Goal: Task Accomplishment & Management: Manage account settings

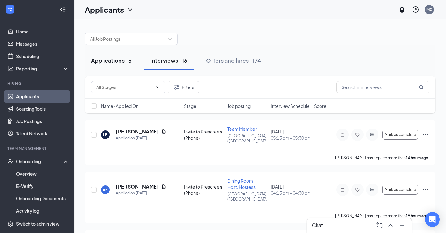
click at [111, 59] on div "Applications · 5" at bounding box center [111, 61] width 41 height 8
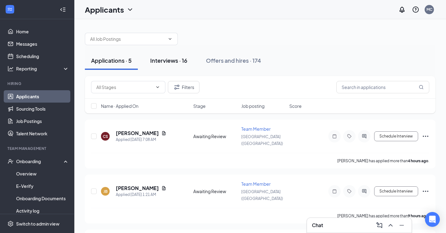
click at [159, 60] on div "Interviews · 16" at bounding box center [168, 61] width 37 height 8
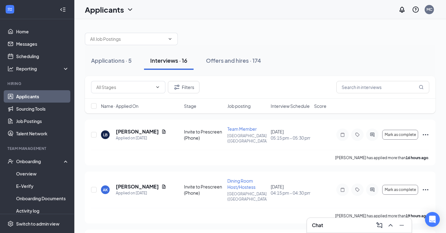
click at [285, 104] on span "Interview Schedule" at bounding box center [290, 106] width 39 height 6
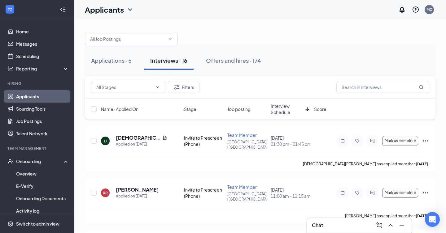
click at [290, 108] on span "Interview Schedule" at bounding box center [287, 109] width 32 height 12
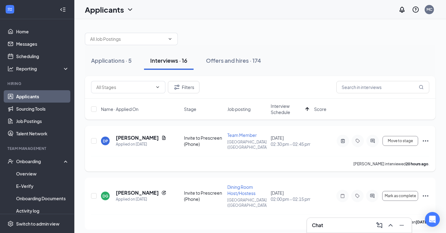
click at [426, 140] on icon "Ellipses" at bounding box center [425, 140] width 7 height 7
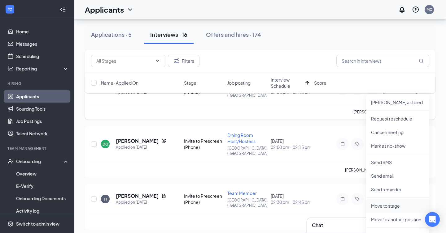
scroll to position [91, 0]
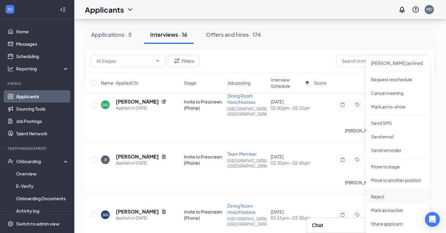
click at [373, 200] on li "Reject" at bounding box center [397, 197] width 63 height 14
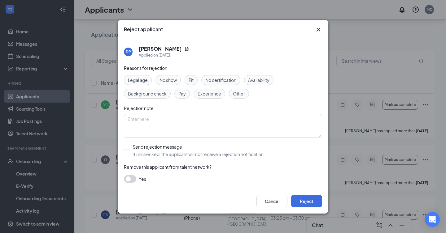
click at [191, 79] on span "Fit" at bounding box center [191, 80] width 5 height 7
click at [130, 178] on button "button" at bounding box center [130, 179] width 12 height 7
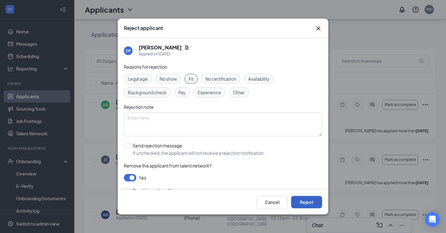
click at [304, 198] on button "Reject" at bounding box center [306, 202] width 31 height 12
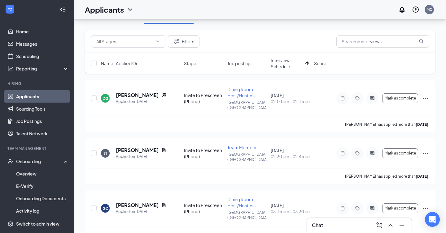
scroll to position [0, 0]
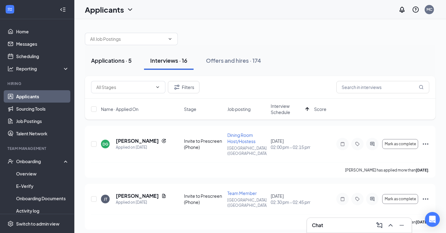
click at [101, 58] on div "Applications · 5" at bounding box center [111, 61] width 41 height 8
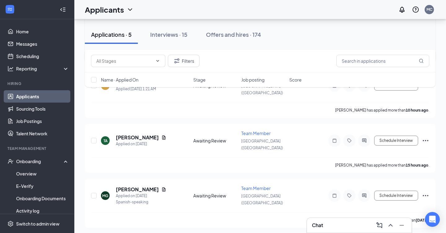
scroll to position [106, 0]
click at [148, 134] on h5 "[PERSON_NAME]" at bounding box center [137, 137] width 43 height 7
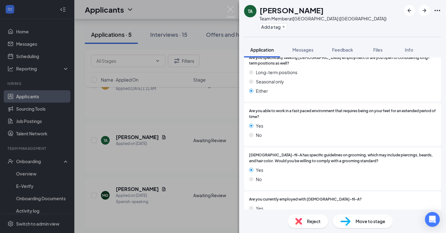
scroll to position [294, 0]
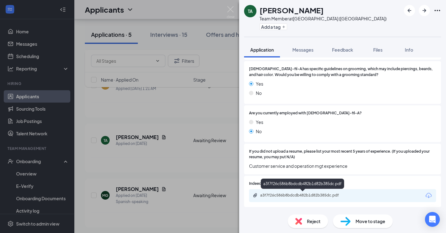
click at [277, 193] on div "a3f7f26c586b8bdcdb482b1d82b385dc.pdf" at bounding box center [303, 195] width 87 height 5
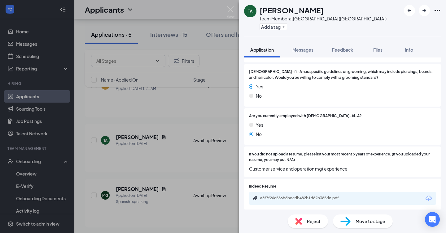
click at [299, 219] on img at bounding box center [298, 221] width 7 height 7
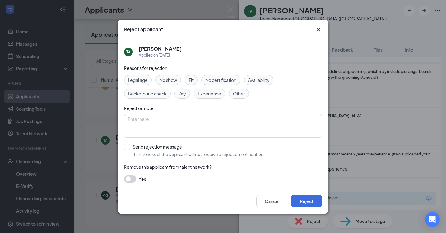
click at [129, 176] on button "button" at bounding box center [130, 179] width 12 height 7
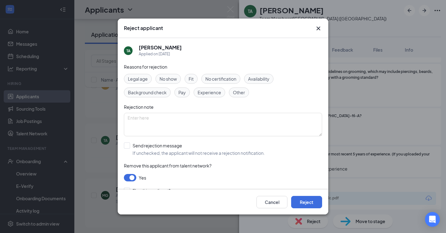
click at [242, 91] on span "Other" at bounding box center [239, 92] width 12 height 7
click at [161, 133] on textarea at bounding box center [223, 125] width 198 height 24
type textarea "Location"
click at [303, 207] on button "Reject" at bounding box center [306, 202] width 31 height 12
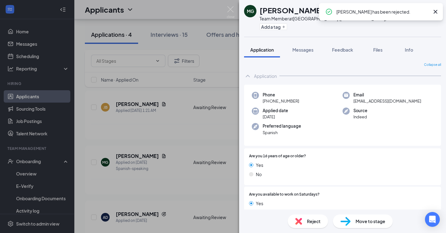
click at [234, 9] on div "MG [PERSON_NAME] Team Member at [GEOGRAPHIC_DATA] ([GEOGRAPHIC_DATA]) Add a tag…" at bounding box center [223, 116] width 446 height 233
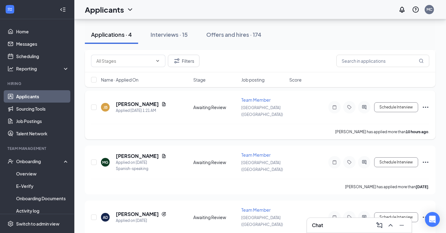
scroll to position [52, 0]
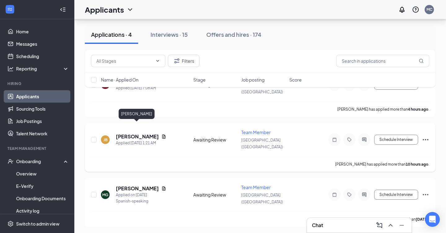
click at [150, 133] on h5 "[PERSON_NAME]" at bounding box center [137, 136] width 43 height 7
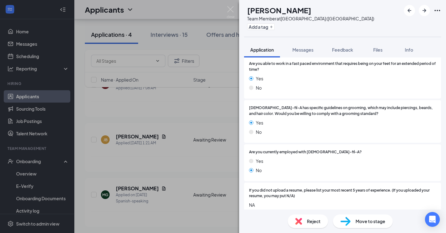
scroll to position [301, 0]
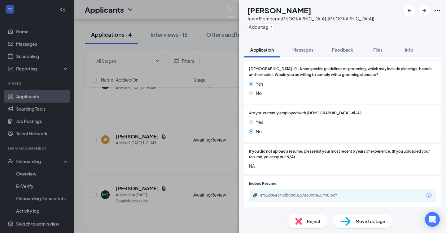
click at [360, 222] on span "Move to stage" at bounding box center [370, 221] width 30 height 7
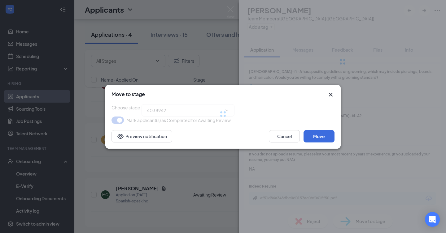
type input "Invite to Prescreen (Phone) (next stage)"
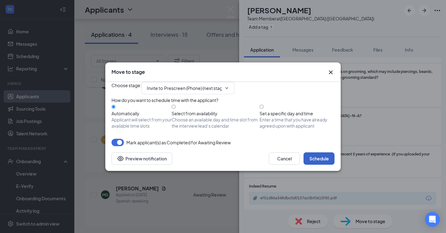
click at [317, 165] on button "Schedule" at bounding box center [318, 159] width 31 height 12
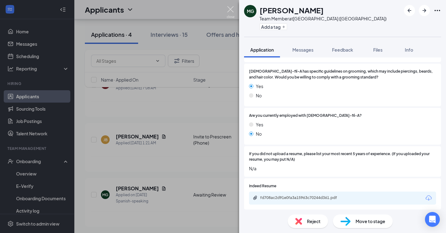
scroll to position [291, 0]
click at [230, 9] on img at bounding box center [231, 12] width 8 height 12
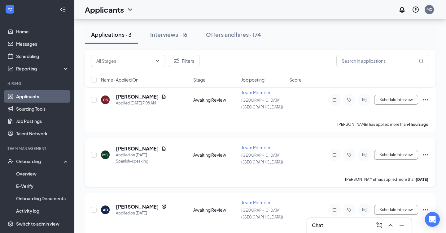
scroll to position [5, 0]
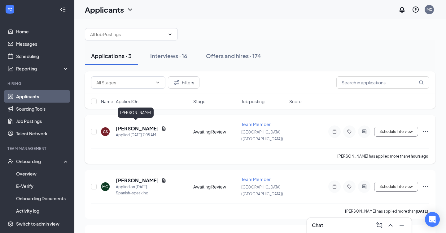
click at [139, 127] on h5 "[PERSON_NAME]" at bounding box center [137, 128] width 43 height 7
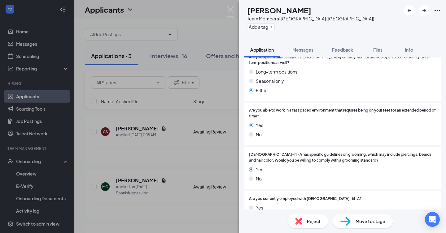
scroll to position [328, 0]
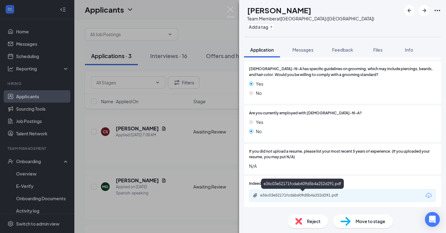
click at [297, 194] on div "e36c03e52171fcdab609d5b4a252d291.pdf" at bounding box center [303, 195] width 87 height 5
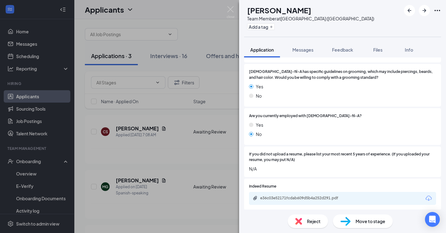
click at [364, 222] on span "Move to stage" at bounding box center [370, 221] width 30 height 7
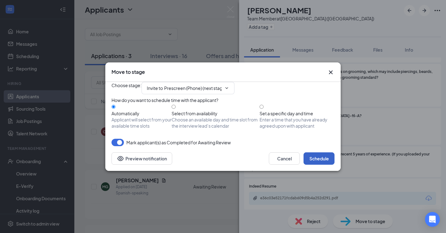
click at [314, 165] on button "Schedule" at bounding box center [318, 159] width 31 height 12
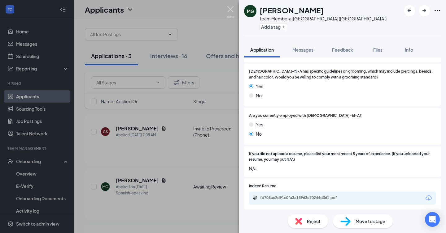
scroll to position [292, 0]
click at [229, 11] on img at bounding box center [231, 12] width 8 height 12
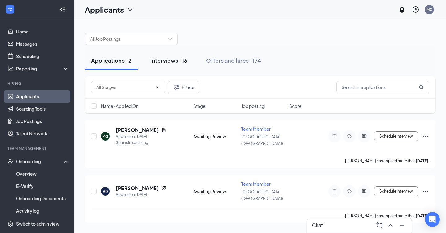
click at [164, 63] on div "Interviews · 16" at bounding box center [168, 61] width 37 height 8
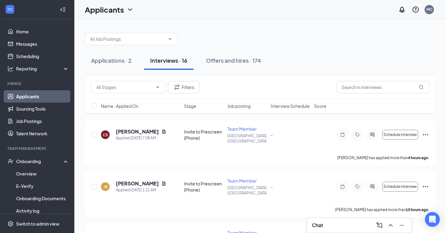
click at [297, 109] on span "Interview Schedule" at bounding box center [290, 106] width 39 height 6
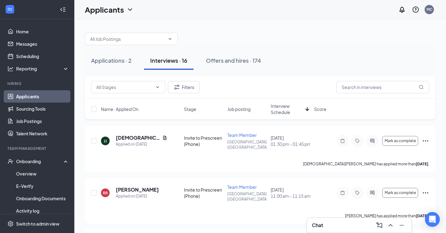
click at [297, 109] on span "Interview Schedule" at bounding box center [287, 109] width 32 height 12
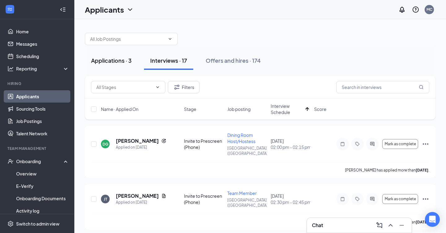
click at [120, 57] on div "Applications · 3" at bounding box center [111, 61] width 41 height 8
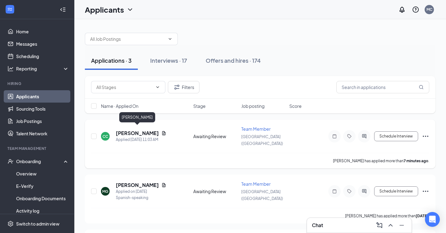
click at [138, 130] on h5 "[PERSON_NAME]" at bounding box center [137, 133] width 43 height 7
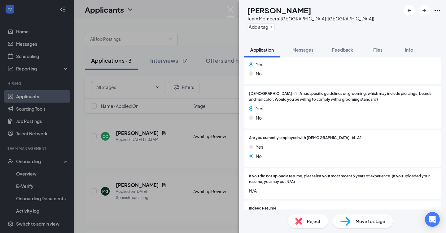
scroll to position [301, 0]
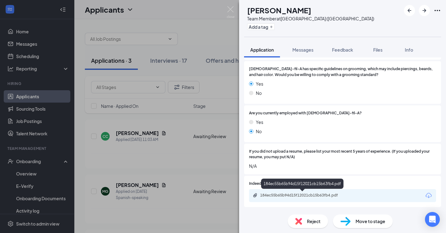
click at [286, 193] on div "184ec55b65b94d15f12021cb15b63fb4.pdf" at bounding box center [303, 195] width 87 height 5
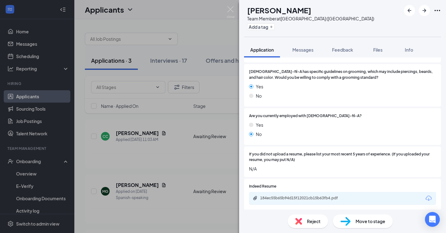
click at [369, 221] on span "Move to stage" at bounding box center [370, 221] width 30 height 7
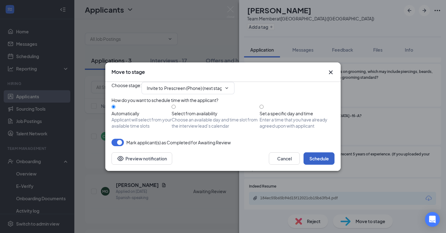
click at [320, 165] on button "Schedule" at bounding box center [318, 159] width 31 height 12
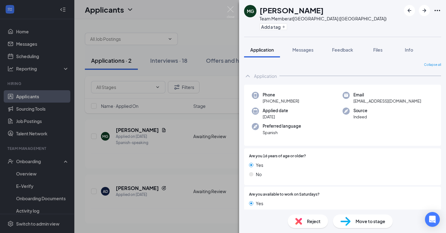
click at [233, 6] on div "MG [PERSON_NAME] Team Member at [GEOGRAPHIC_DATA] ([GEOGRAPHIC_DATA]) Add a tag…" at bounding box center [223, 116] width 446 height 233
